Goal: Check status: Check status

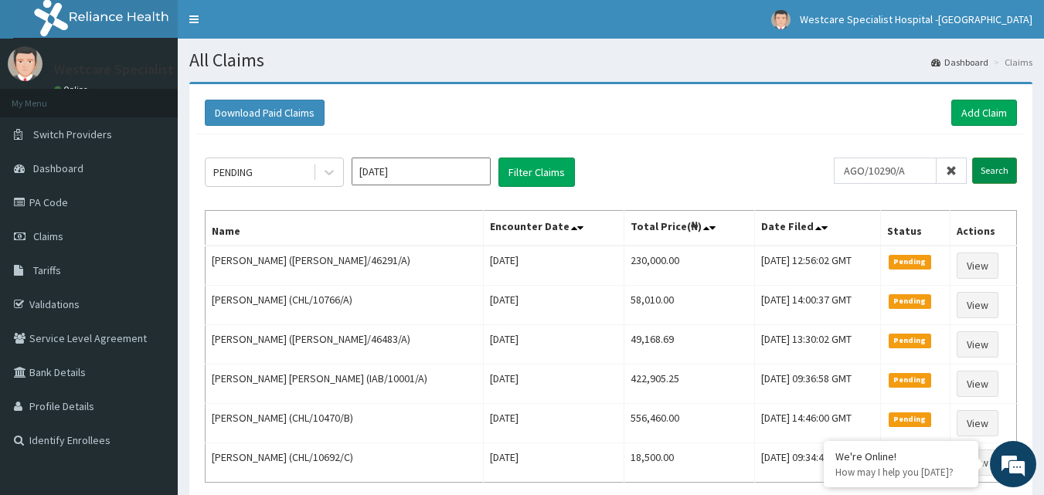
type input "AGO/10290/A"
click at [1004, 175] on input "Search" at bounding box center [994, 171] width 45 height 26
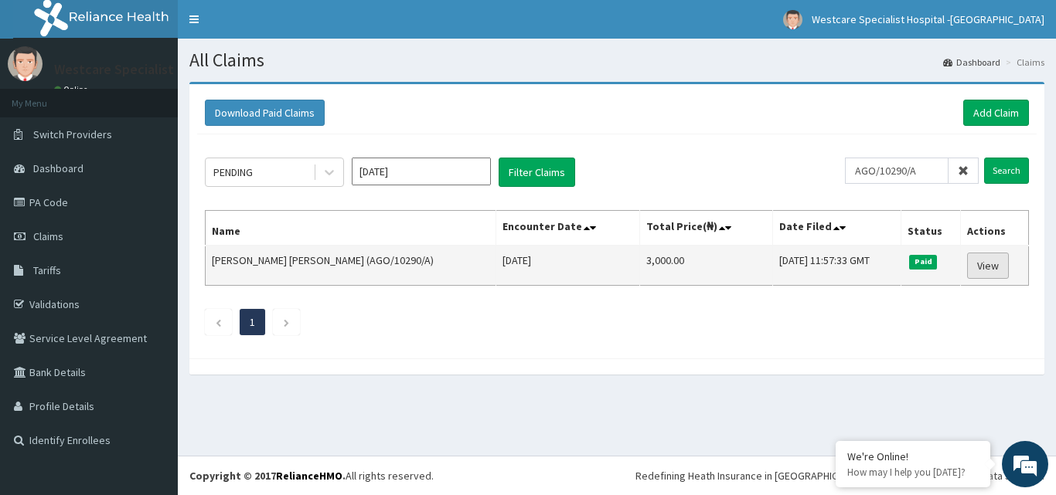
click at [982, 267] on link "View" at bounding box center [988, 266] width 42 height 26
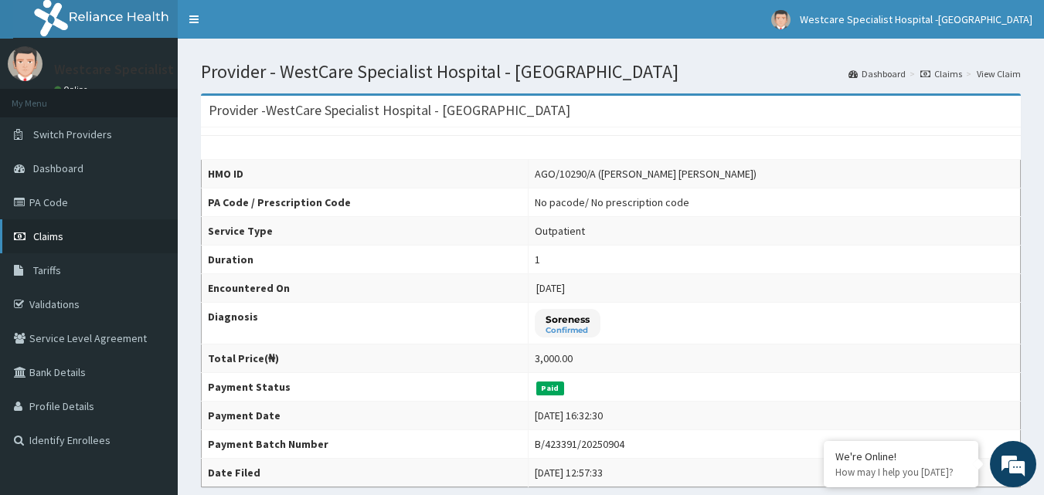
click at [63, 226] on link "Claims" at bounding box center [89, 237] width 178 height 34
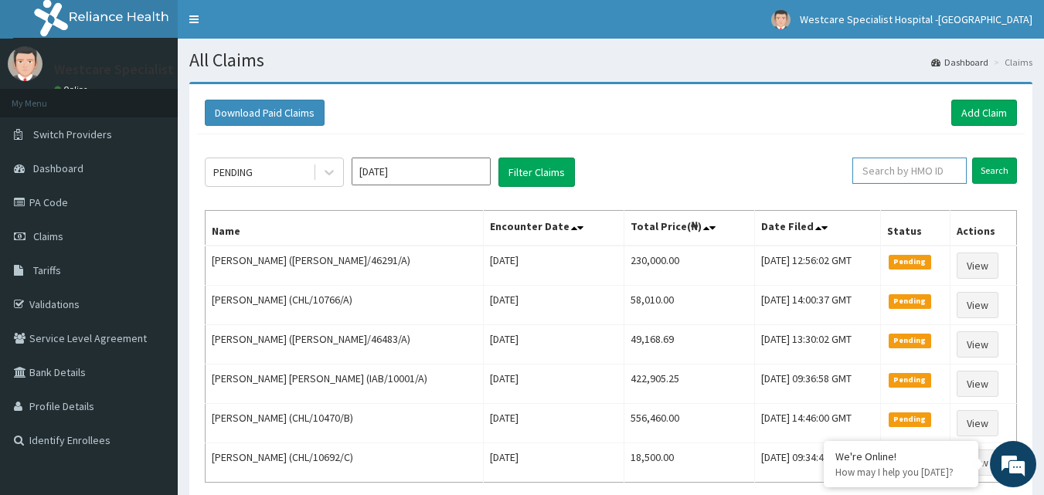
click at [887, 172] on input "text" at bounding box center [910, 171] width 114 height 26
type input "CHL/11744/C"
click at [1002, 176] on input "Search" at bounding box center [994, 171] width 45 height 26
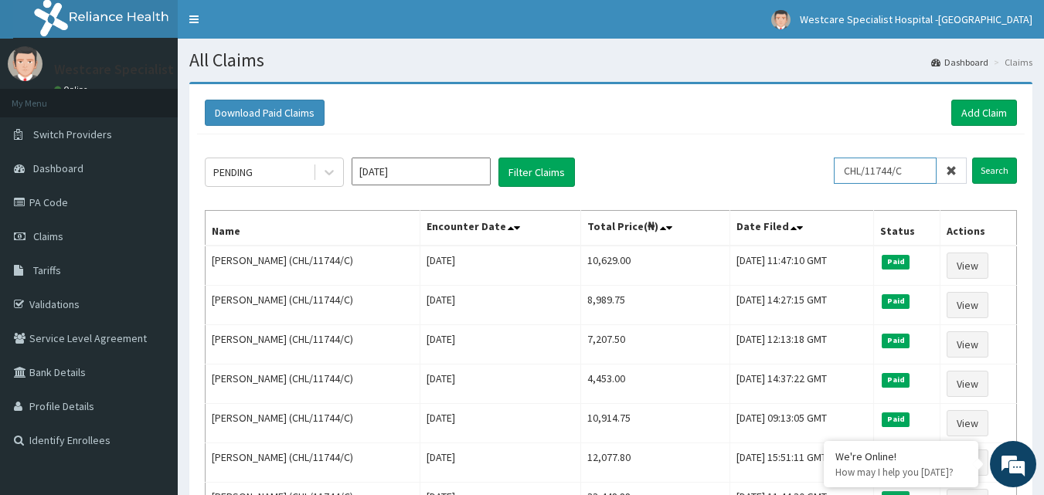
click at [863, 160] on input "CHL/11744/C" at bounding box center [885, 171] width 103 height 26
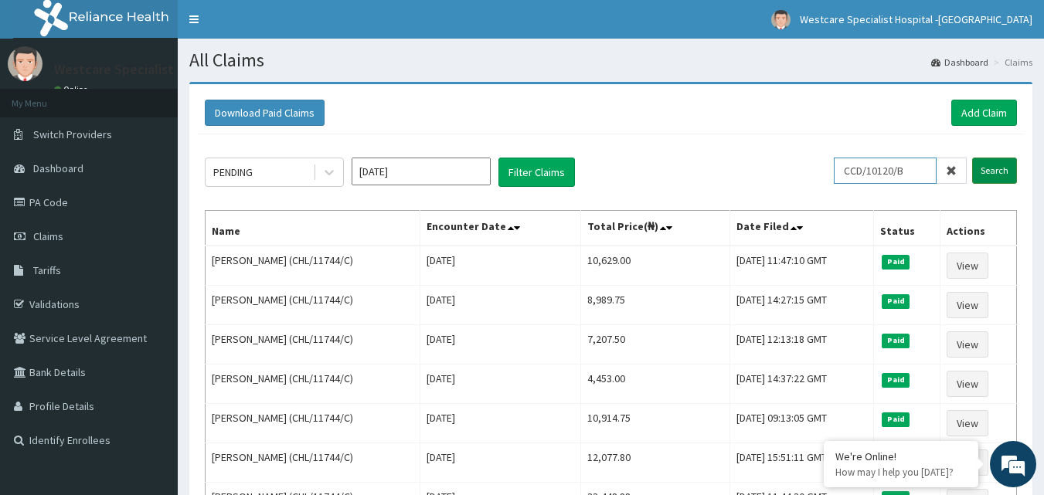
type input "CCD/10120/B"
click at [1003, 169] on input "Search" at bounding box center [994, 171] width 45 height 26
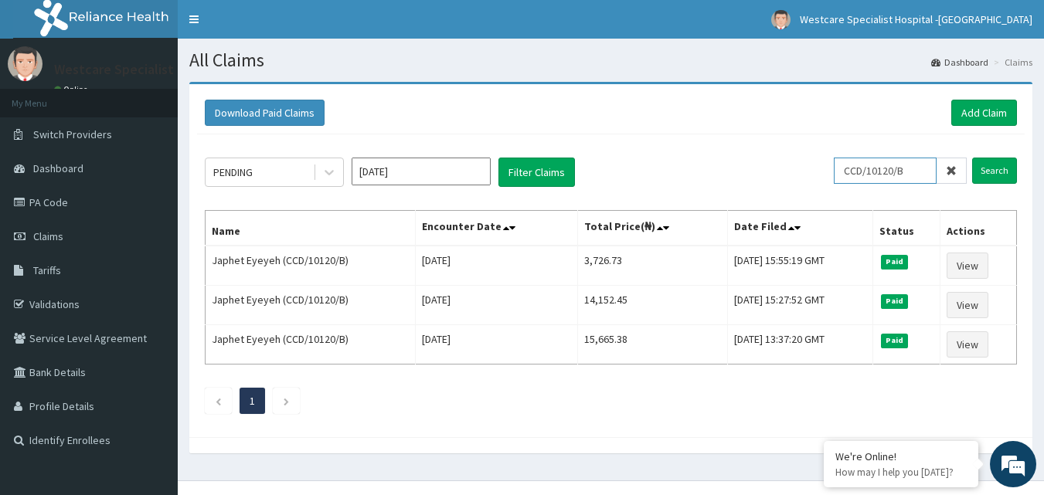
click at [921, 179] on input "CCD/10120/B" at bounding box center [885, 171] width 103 height 26
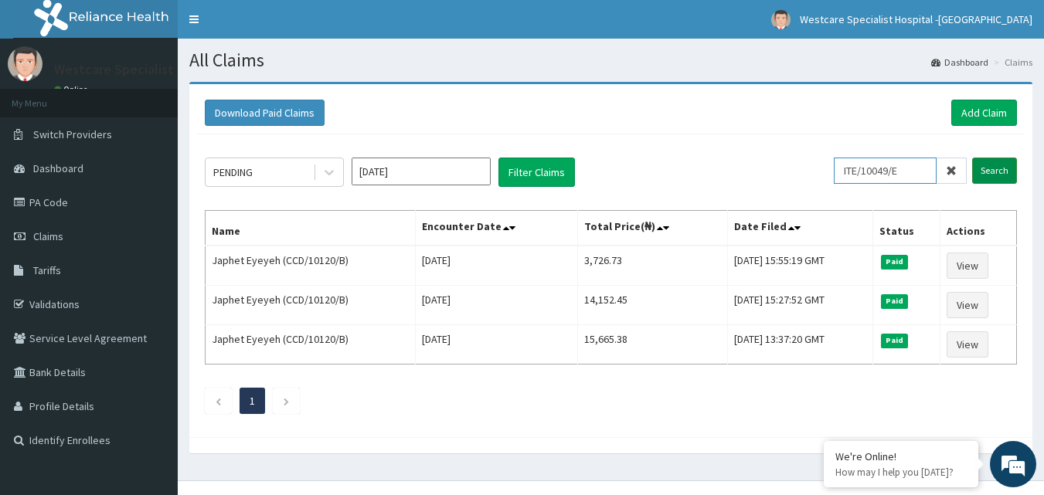
type input "ITE/10049/E"
click at [990, 175] on input "Search" at bounding box center [994, 171] width 45 height 26
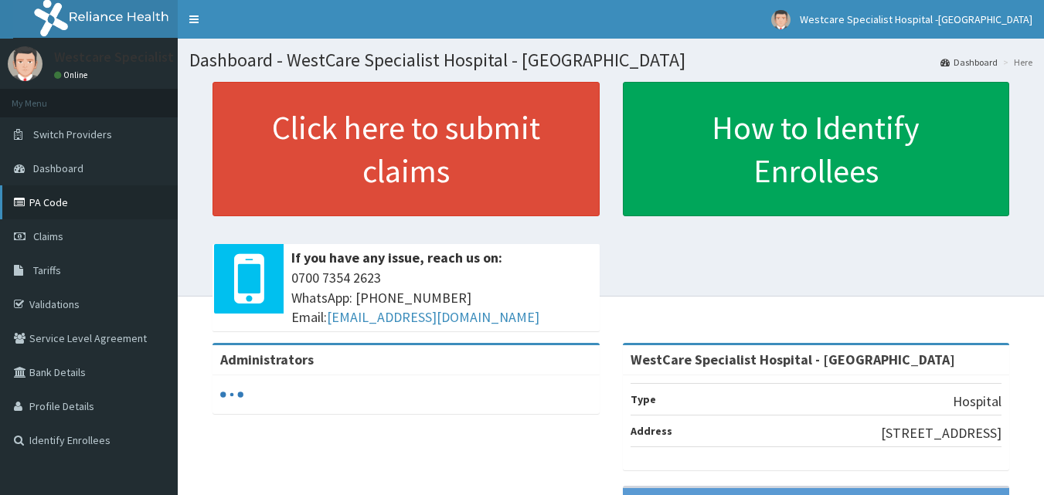
click at [47, 197] on link "PA Code" at bounding box center [89, 203] width 178 height 34
